Goal: Contribute content: Contribute content

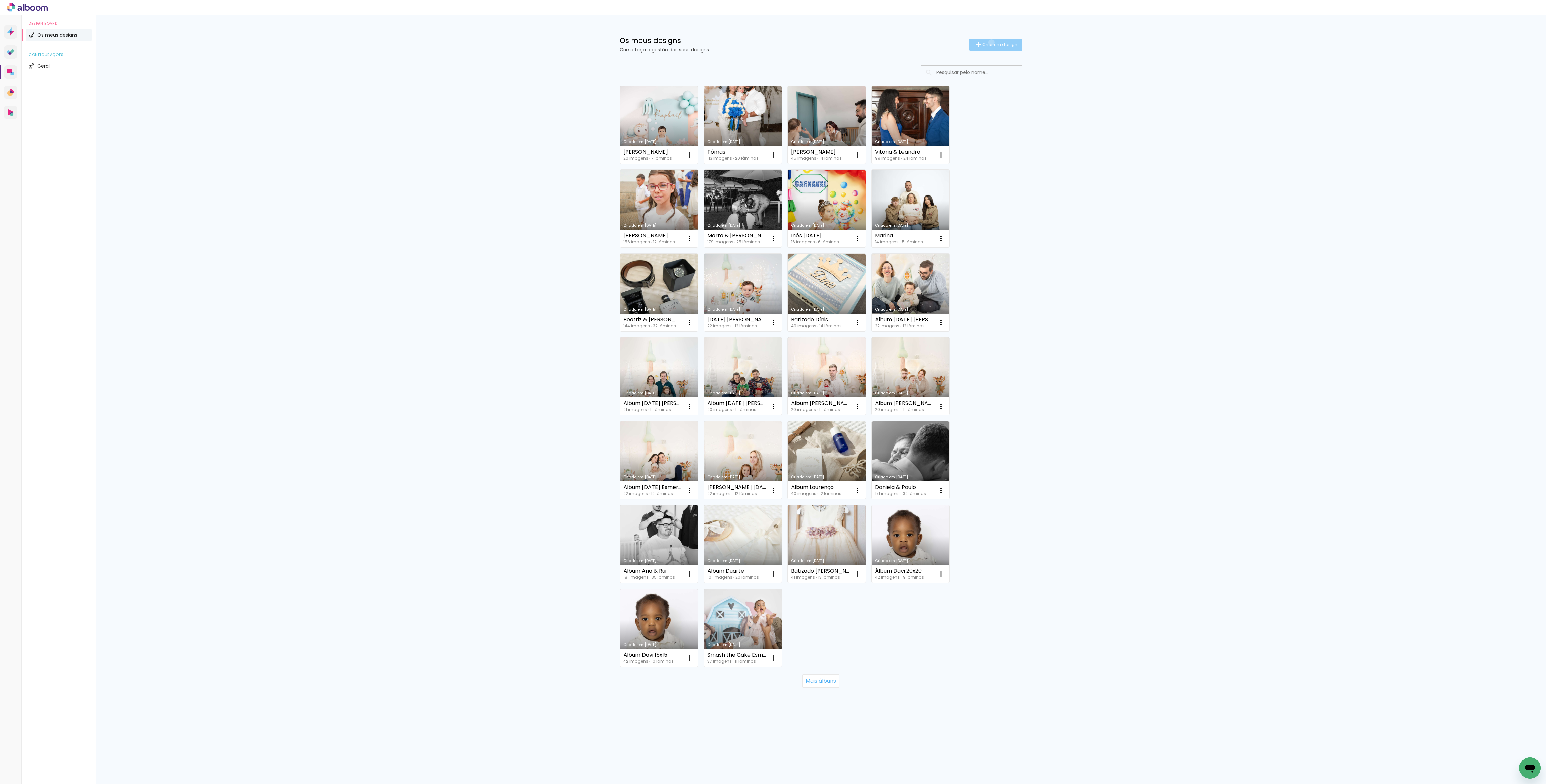
click at [990, 42] on span "Criar um design" at bounding box center [1000, 44] width 35 height 4
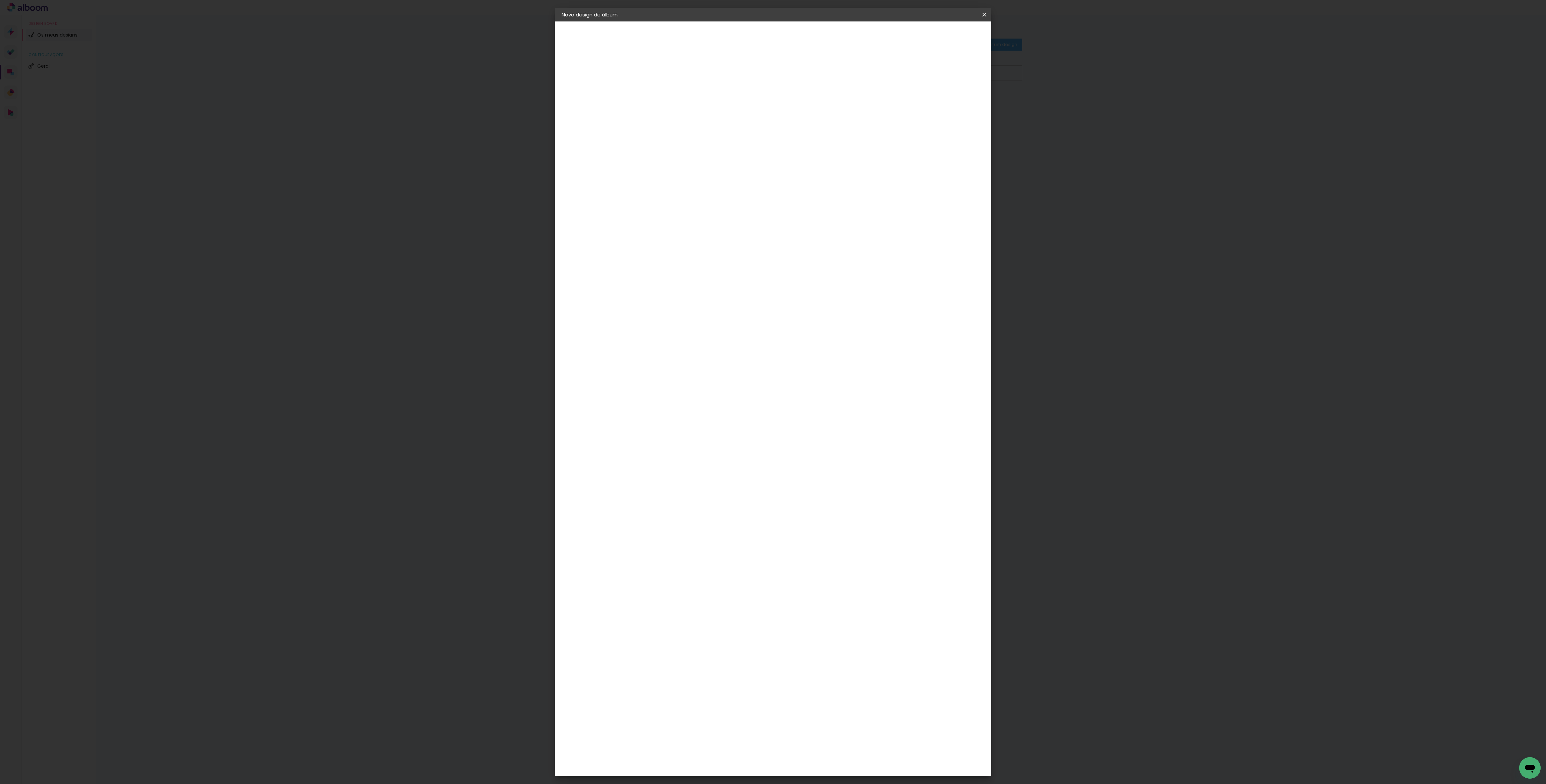
click at [672, 89] on input at bounding box center [672, 89] width 0 height 10
click at [672, 91] on input "Batizado Martim" at bounding box center [672, 89] width 0 height 10
type input "Batizado/[PERSON_NAME]"
type paper-input "Batizado/[PERSON_NAME]"
click at [740, 40] on paper-button "Avançar" at bounding box center [723, 35] width 33 height 11
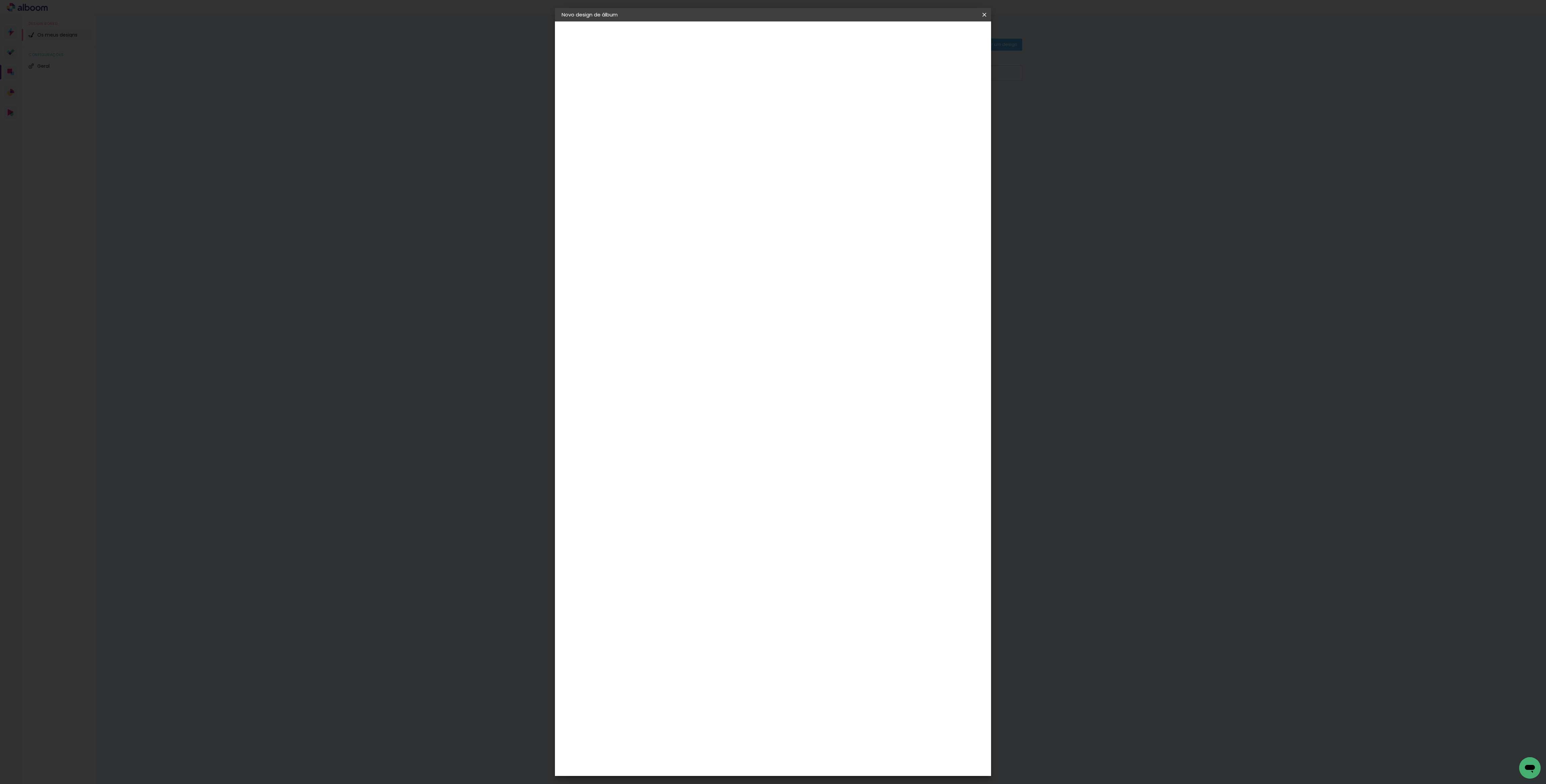
click at [0, 0] on slot "Tamanho Livre" at bounding box center [0, 0] width 0 height 0
click at [0, 0] on slot "Avançar" at bounding box center [0, 0] width 0 height 0
drag, startPoint x: 659, startPoint y: 189, endPoint x: 649, endPoint y: 191, distance: 10.2
click at [649, 191] on div "30" at bounding box center [654, 190] width 25 height 10
type input "3"
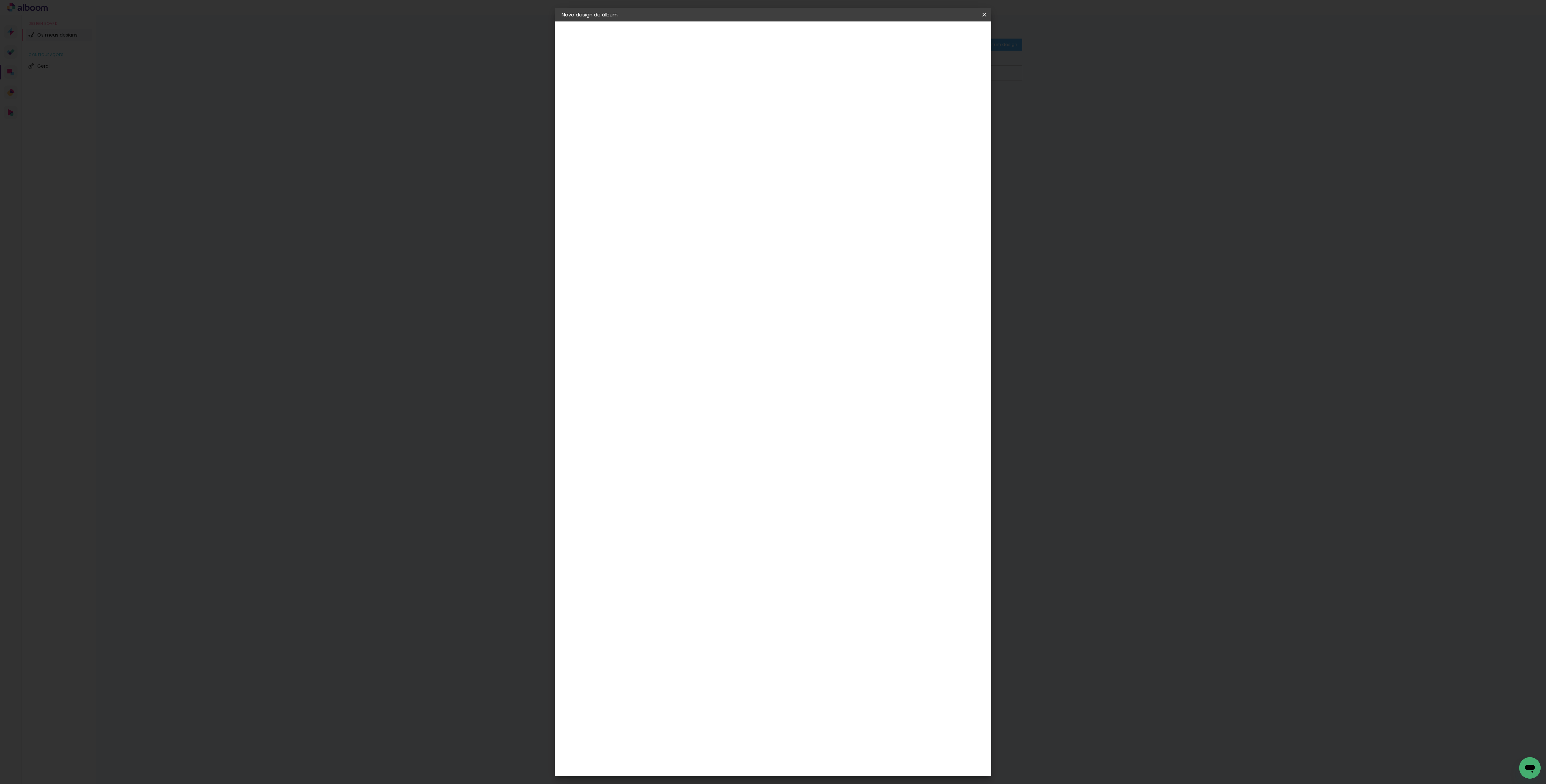
type input "25"
type paper-input "25"
click at [814, 257] on input "60" at bounding box center [808, 256] width 17 height 10
click at [819, 257] on div "cm" at bounding box center [821, 256] width 8 height 10
drag, startPoint x: 814, startPoint y: 255, endPoint x: 806, endPoint y: 251, distance: 8.9
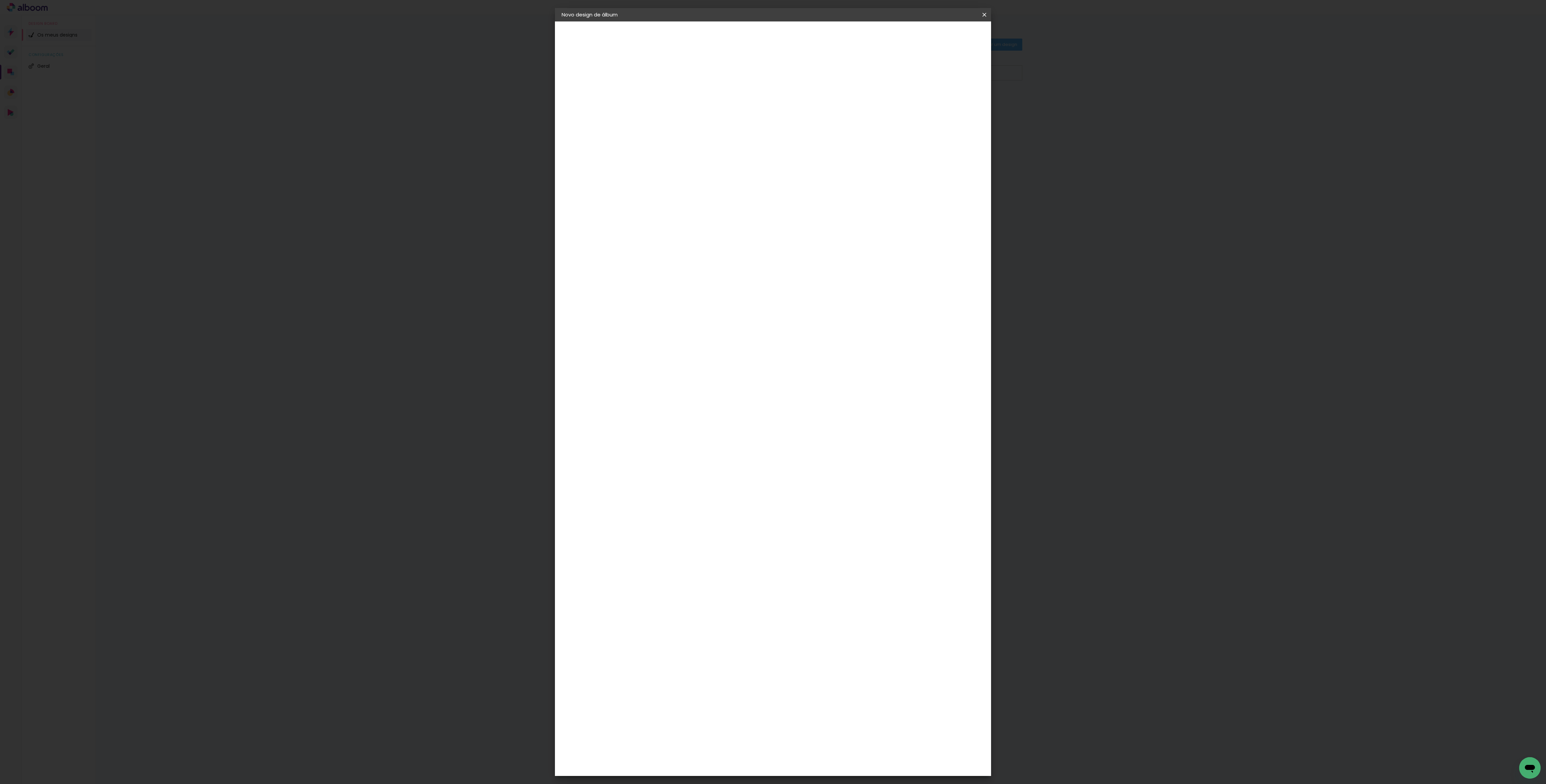
click at [806, 251] on input "60" at bounding box center [808, 256] width 17 height 10
type input "50"
type paper-input "50"
click at [940, 35] on span "Iniciar design" at bounding box center [924, 35] width 31 height 5
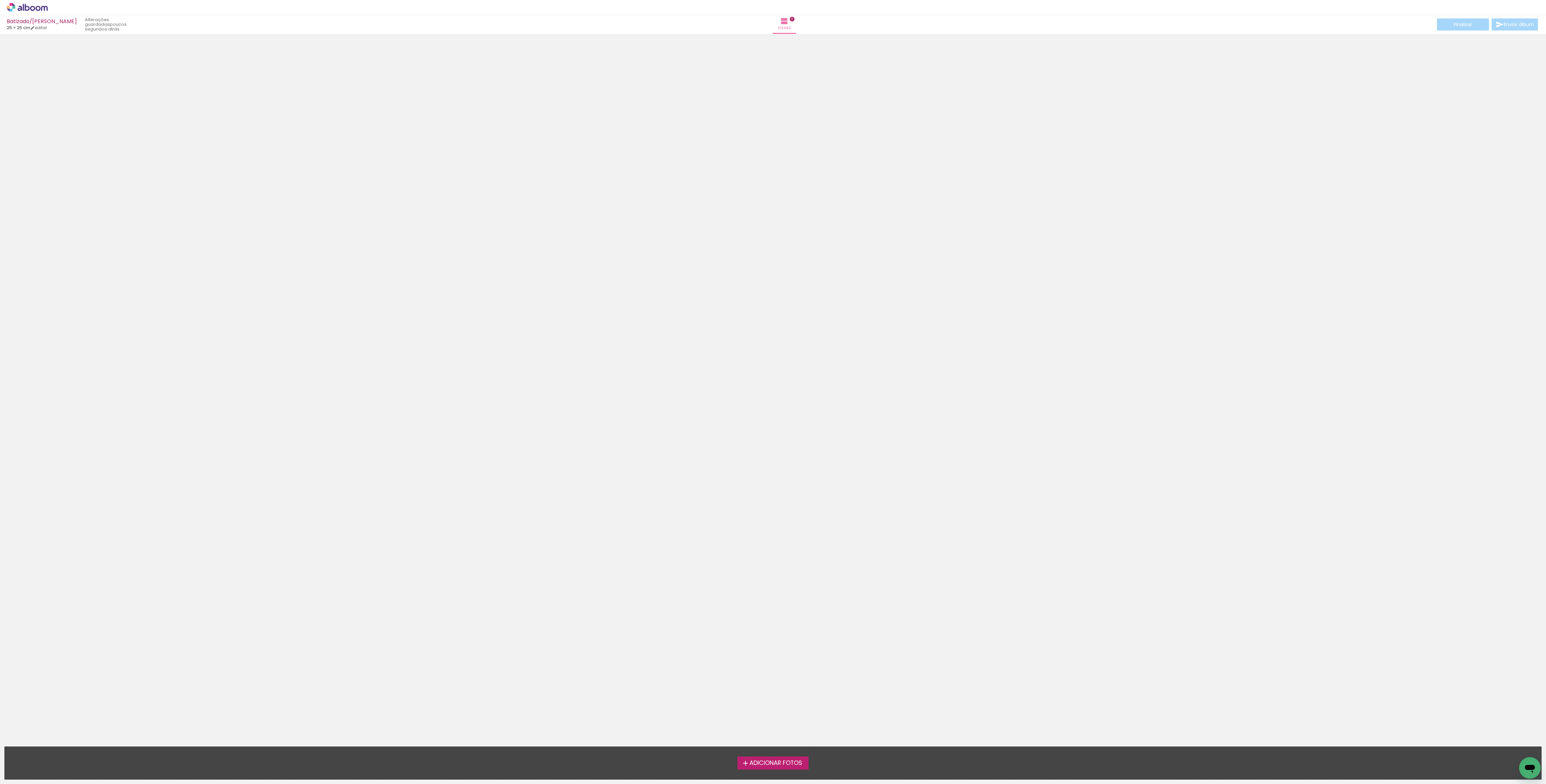
click at [785, 762] on span "Adicionar Fotos" at bounding box center [776, 763] width 53 height 6
click at [0, 0] on input "file" at bounding box center [0, 0] width 0 height 0
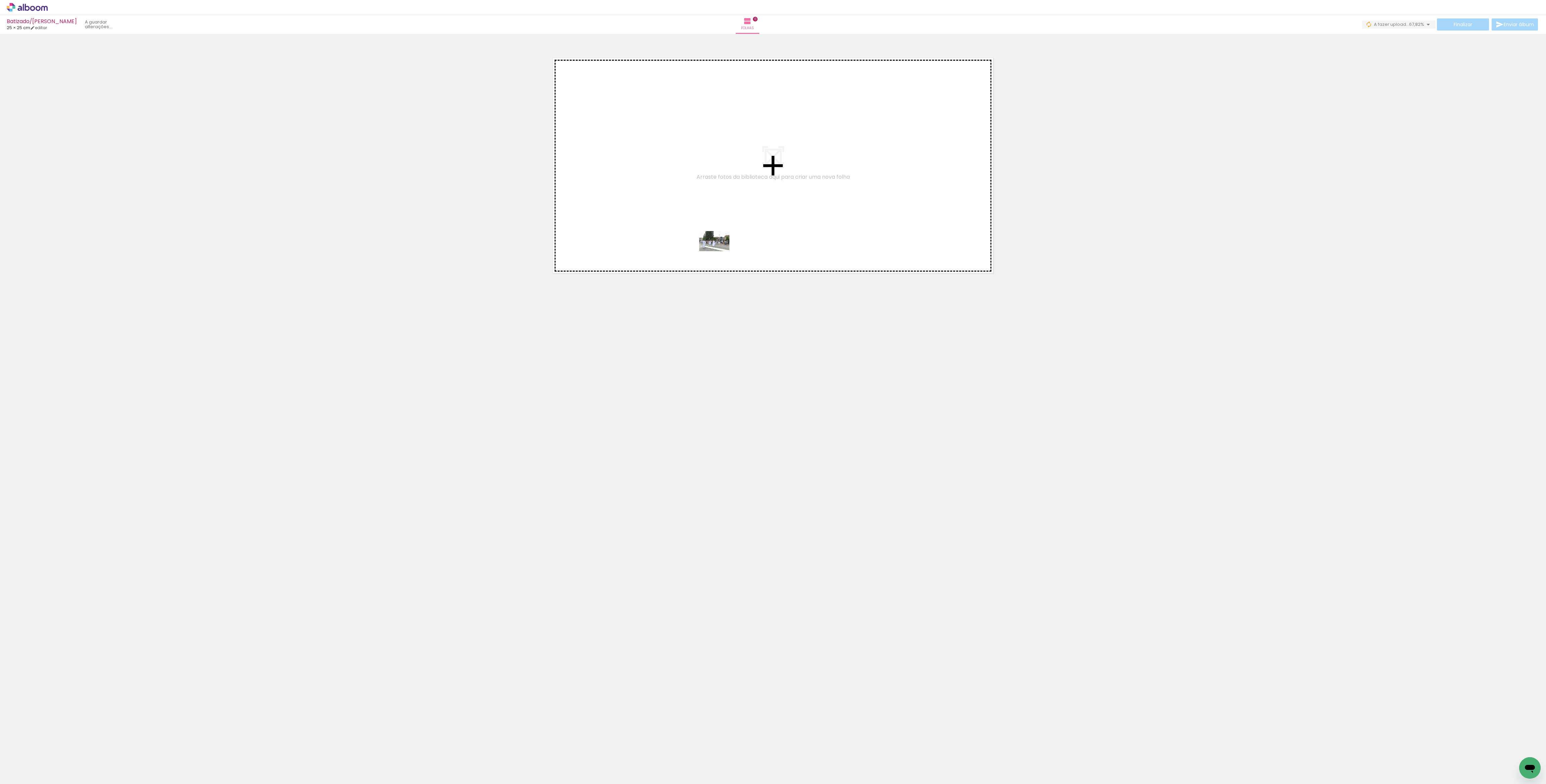
drag, startPoint x: 110, startPoint y: 699, endPoint x: 730, endPoint y: 239, distance: 772.0
click at [730, 239] on quentale-workspace at bounding box center [773, 392] width 1546 height 784
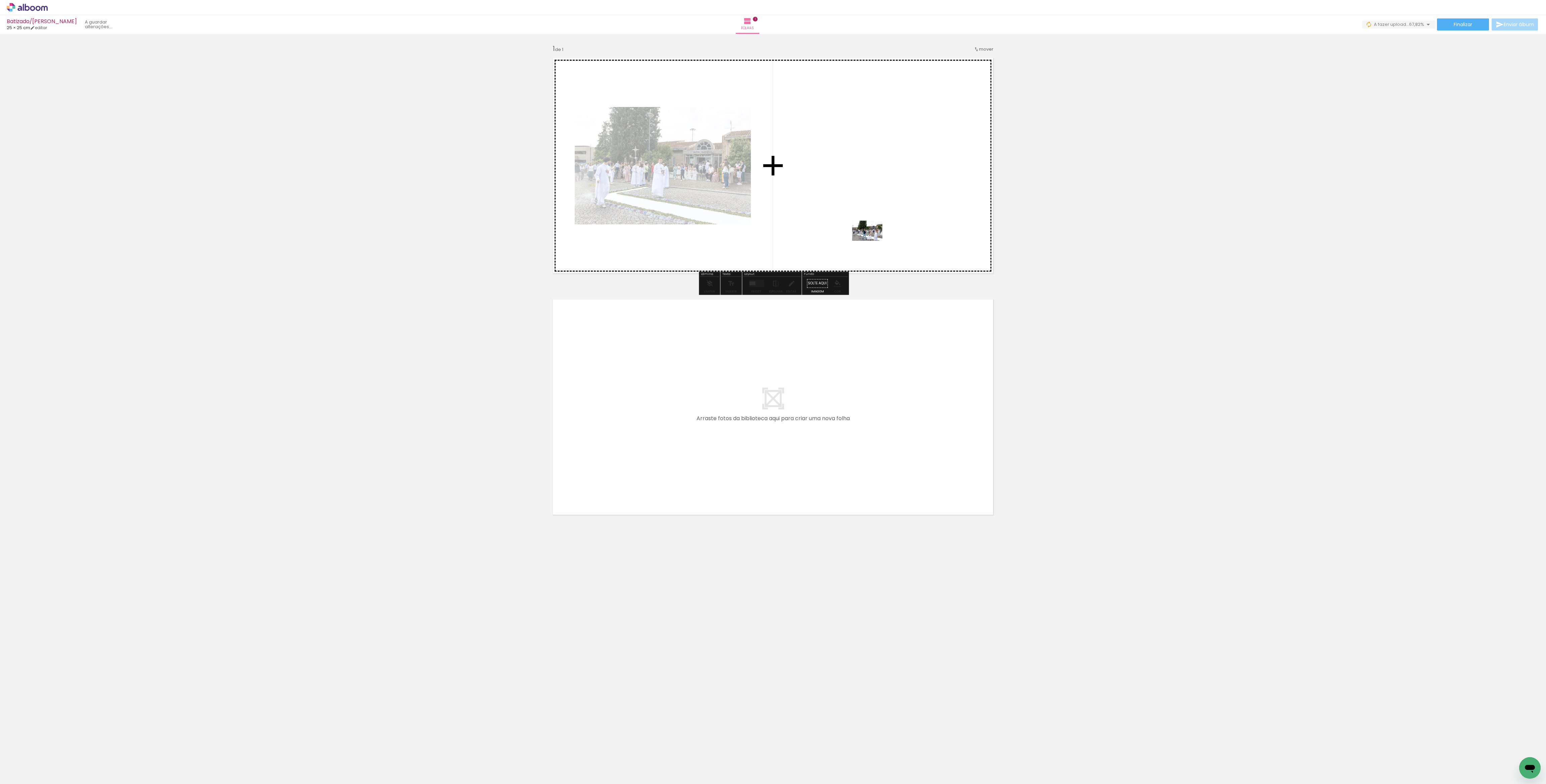
drag, startPoint x: 105, startPoint y: 764, endPoint x: 868, endPoint y: 254, distance: 917.8
click at [873, 241] on quentale-workspace at bounding box center [773, 392] width 1546 height 784
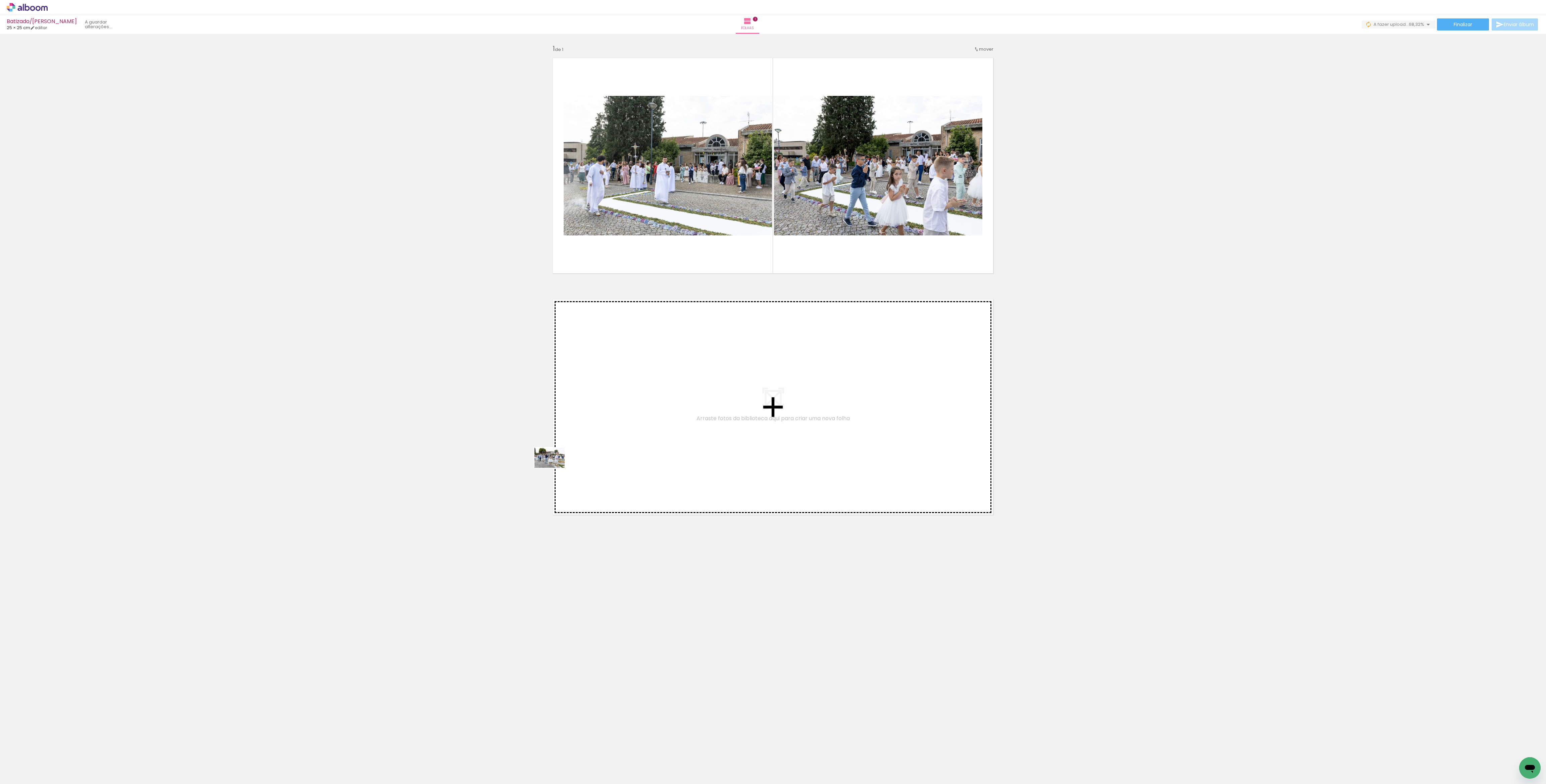
drag, startPoint x: 182, startPoint y: 765, endPoint x: 625, endPoint y: 430, distance: 555.4
click at [625, 430] on quentale-workspace at bounding box center [773, 392] width 1546 height 784
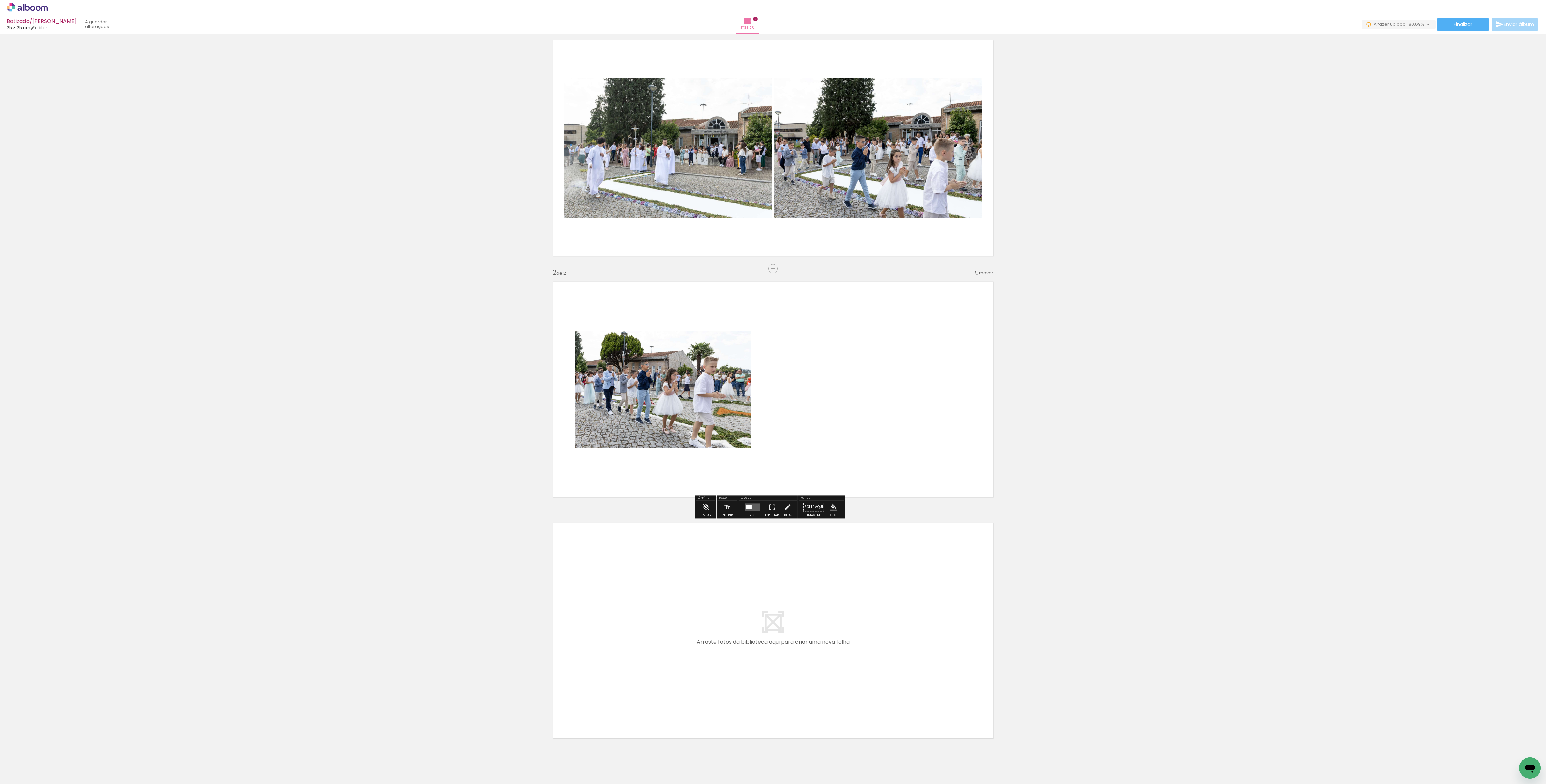
scroll to position [19, 0]
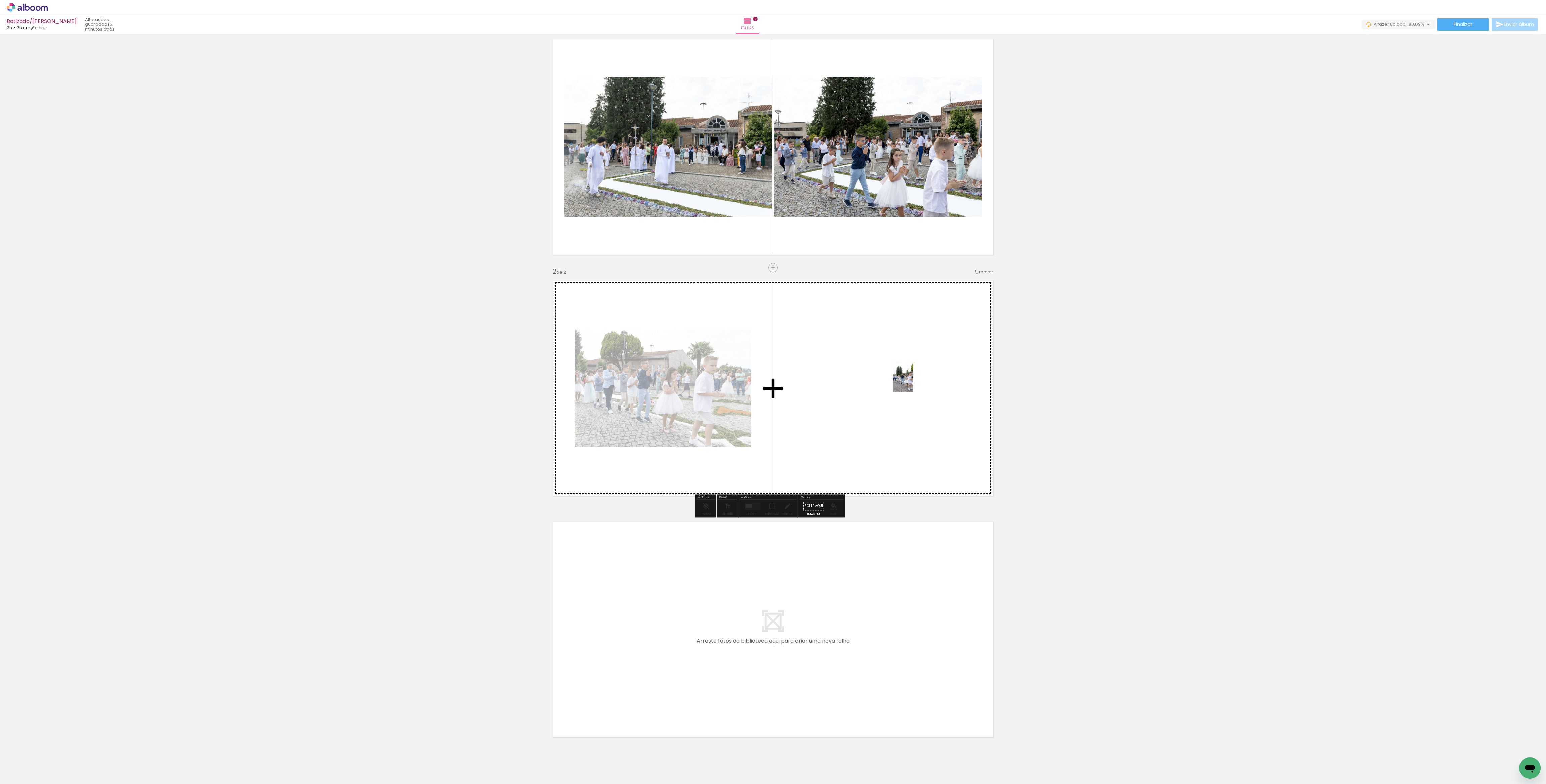
drag, startPoint x: 155, startPoint y: 768, endPoint x: 913, endPoint y: 382, distance: 850.6
click at [913, 382] on quentale-workspace at bounding box center [773, 392] width 1546 height 784
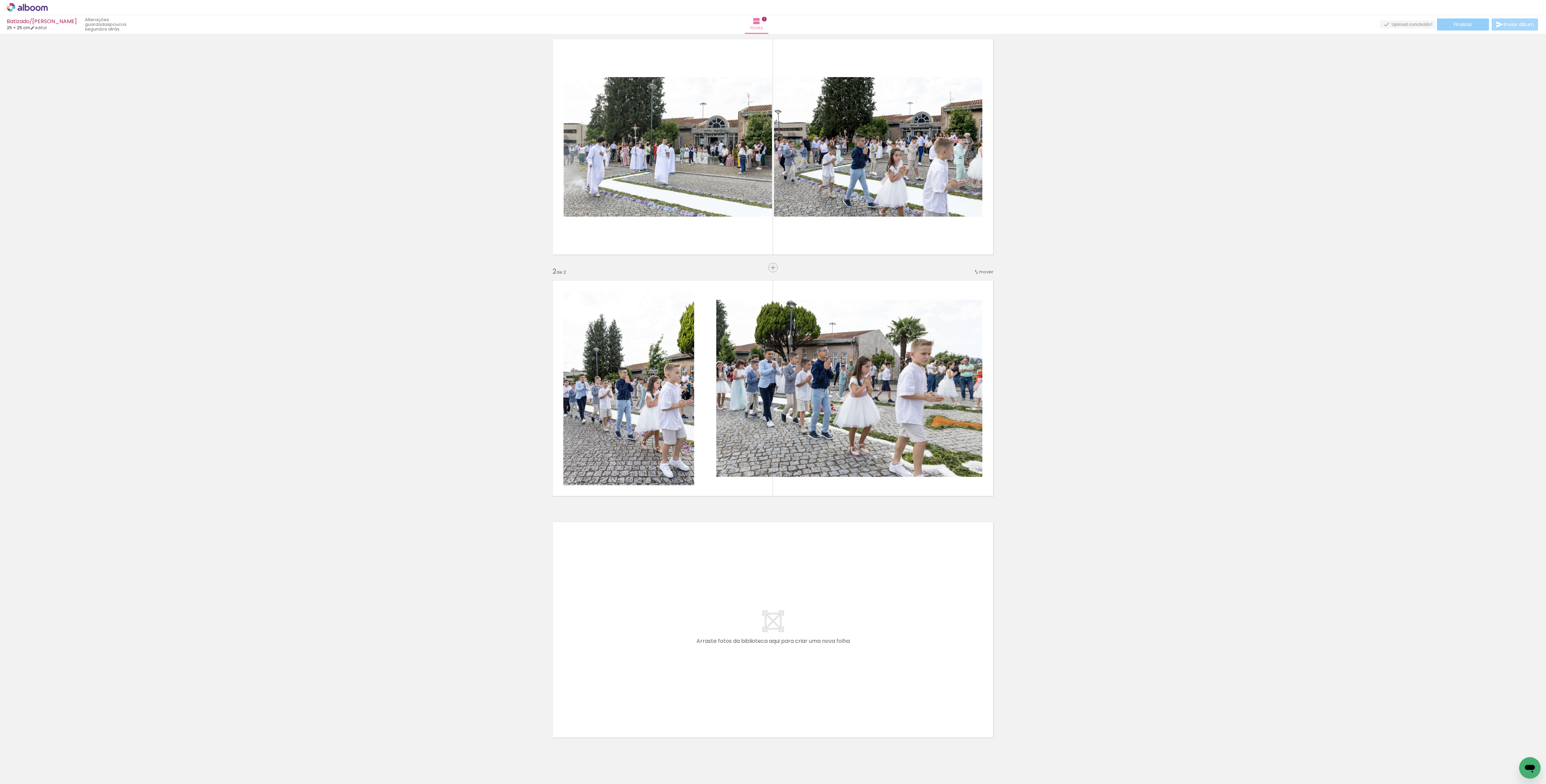
click at [1469, 25] on span "Finalizar" at bounding box center [1463, 25] width 19 height 5
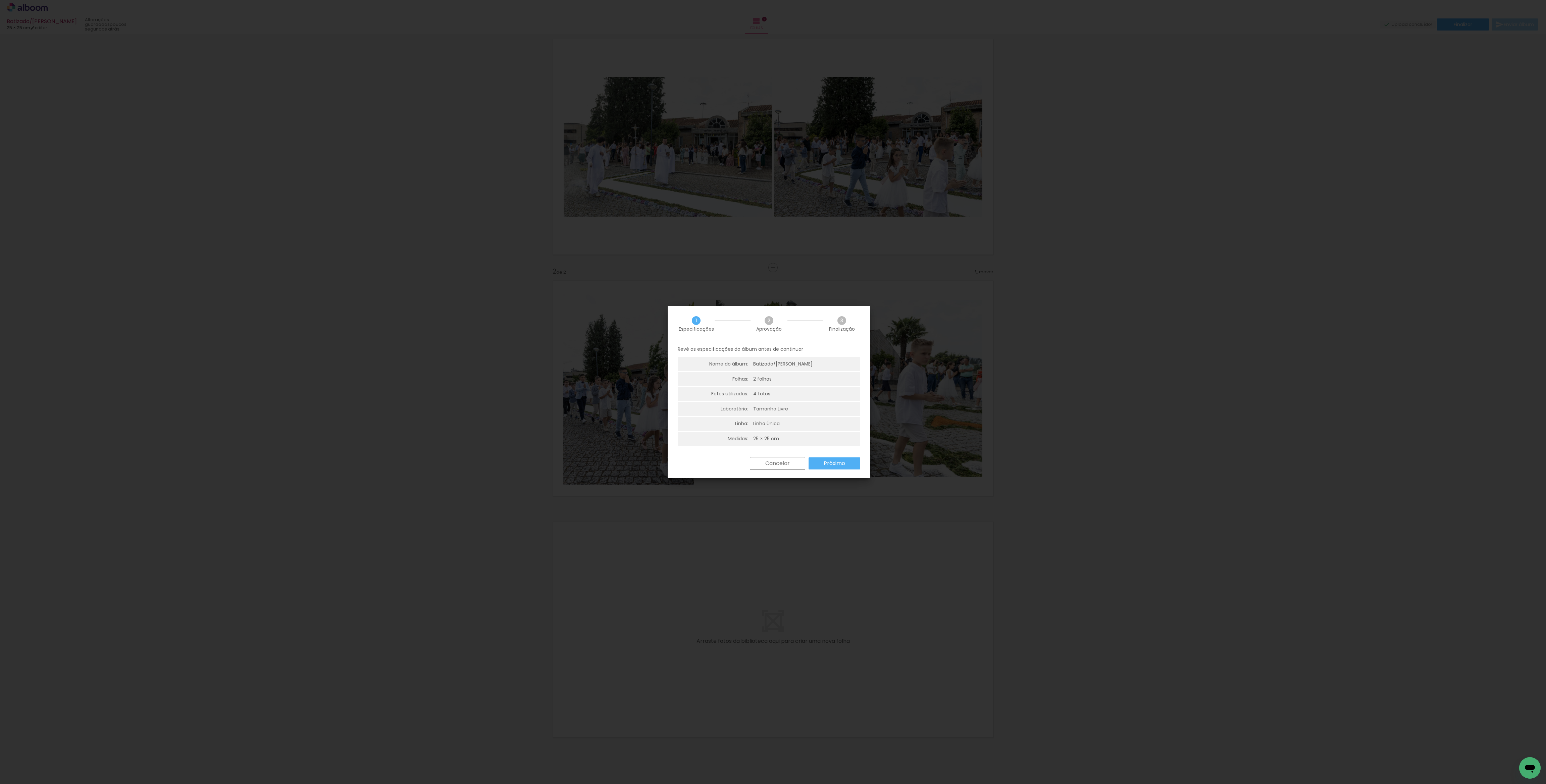
click at [0, 0] on slot "Próximo" at bounding box center [0, 0] width 0 height 0
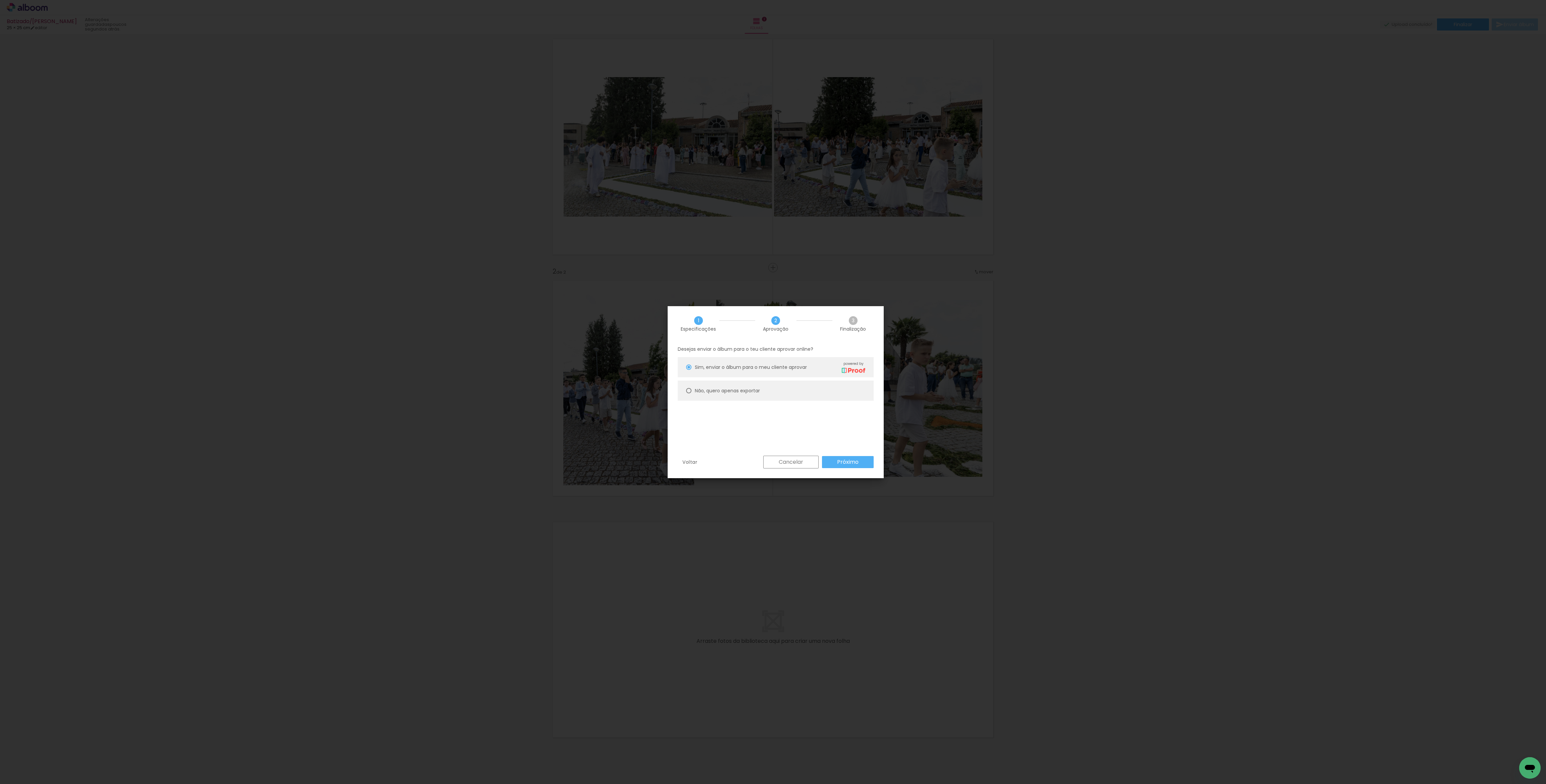
click at [0, 0] on slot "Cancelar" at bounding box center [0, 0] width 0 height 0
